Goal: Transaction & Acquisition: Purchase product/service

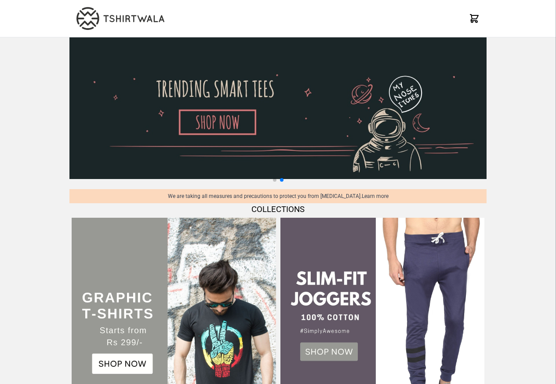
click at [121, 365] on img at bounding box center [174, 320] width 204 height 204
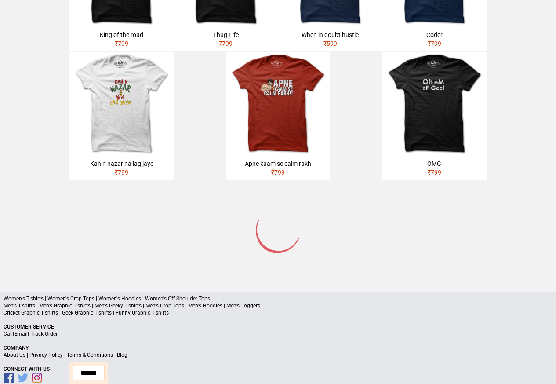
scroll to position [420, 0]
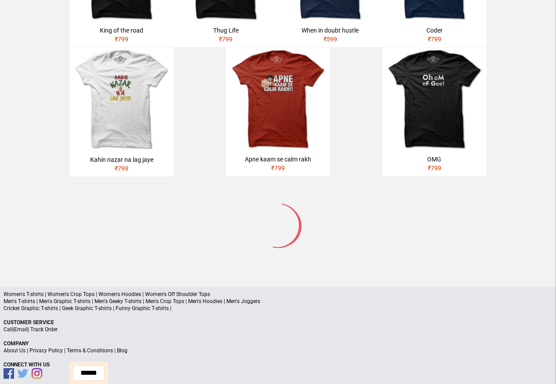
click at [106, 151] on div "Kahin nazar na lag jaye ₹ 799" at bounding box center [121, 163] width 104 height 25
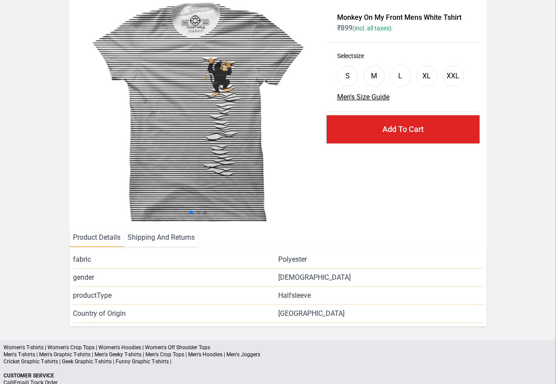
scroll to position [105, 0]
